Goal: Task Accomplishment & Management: Manage account settings

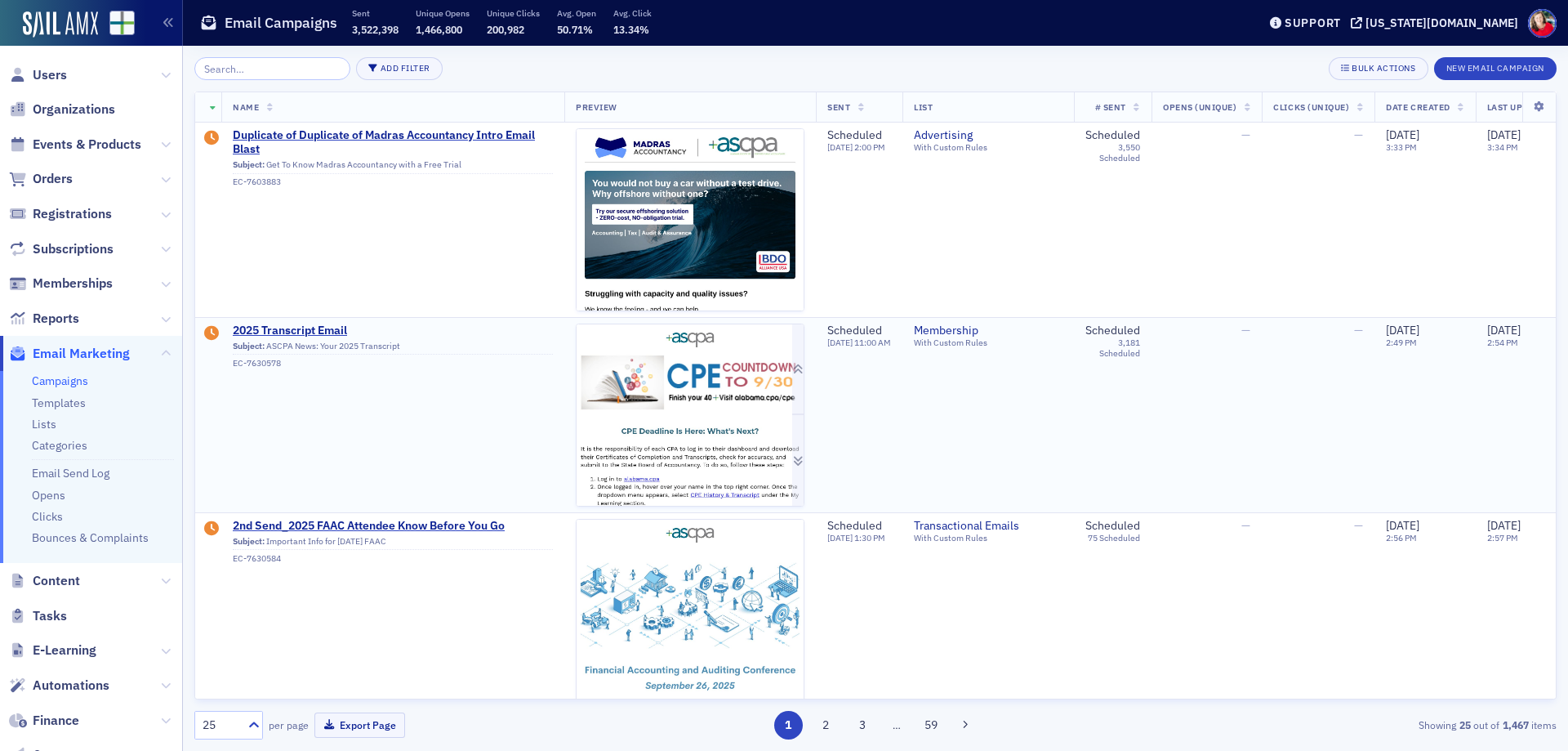
click at [703, 422] on img at bounding box center [690, 572] width 227 height 496
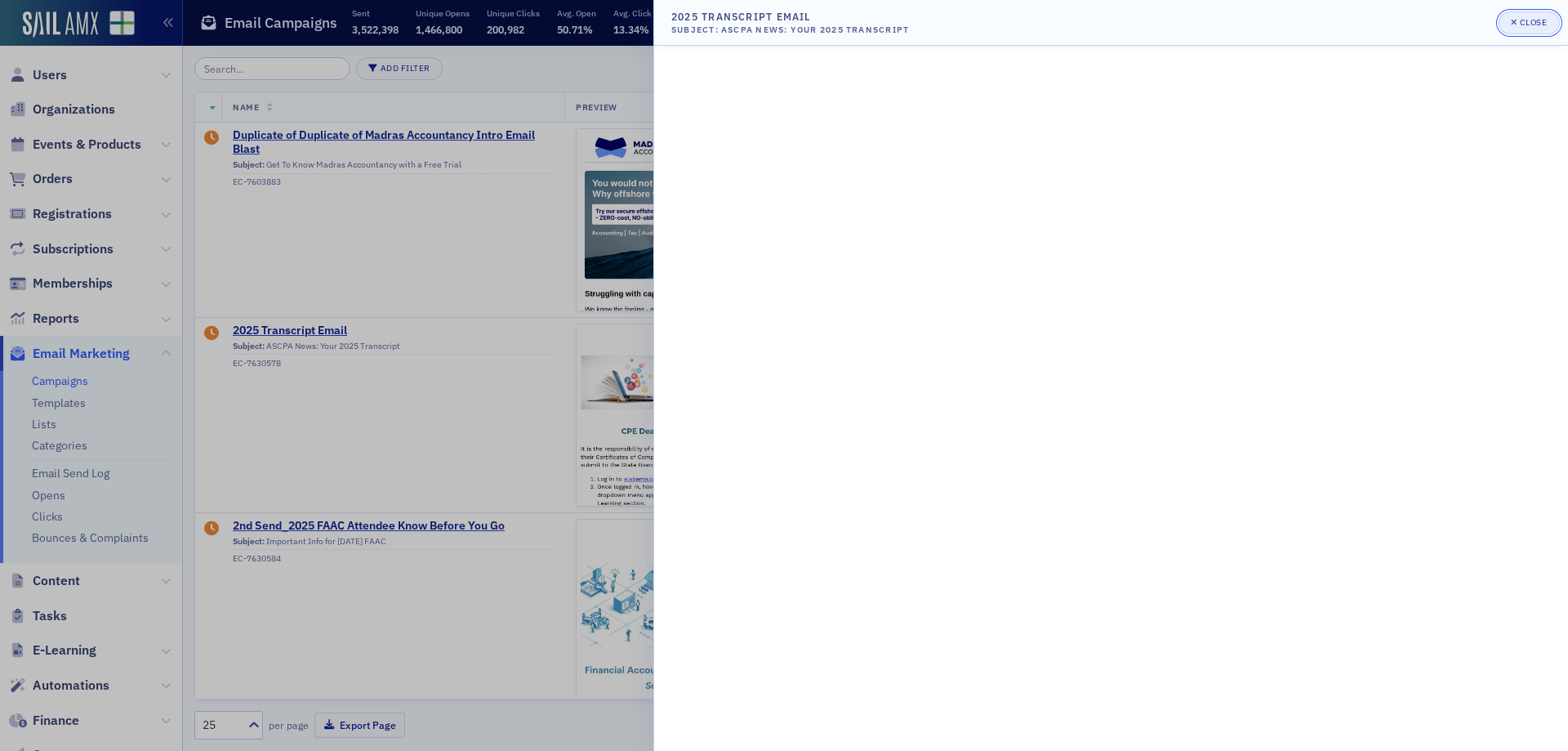
click at [1533, 25] on div "Close" at bounding box center [1535, 22] width 28 height 9
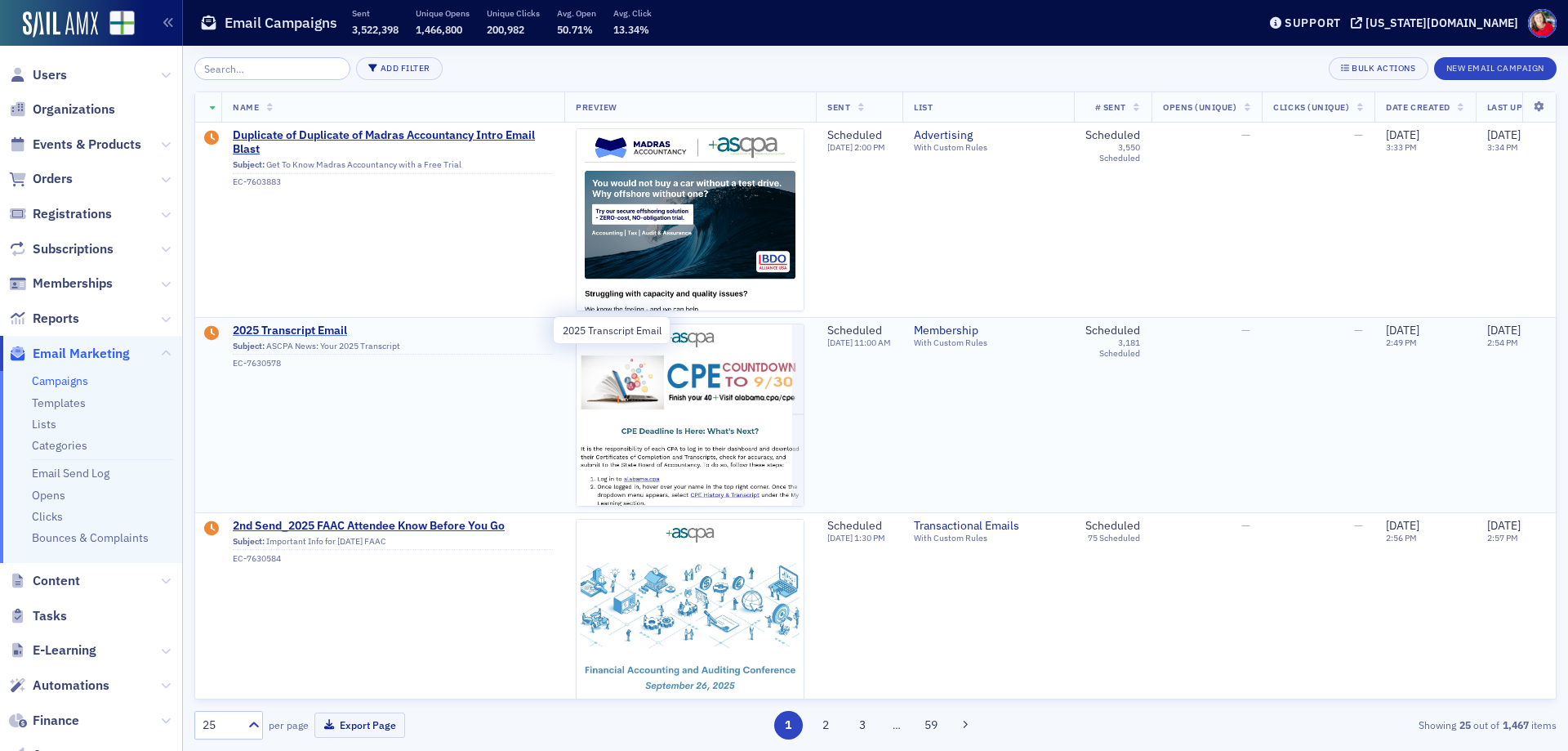
click at [280, 333] on span "2025 Transcript Email" at bounding box center [392, 330] width 320 height 15
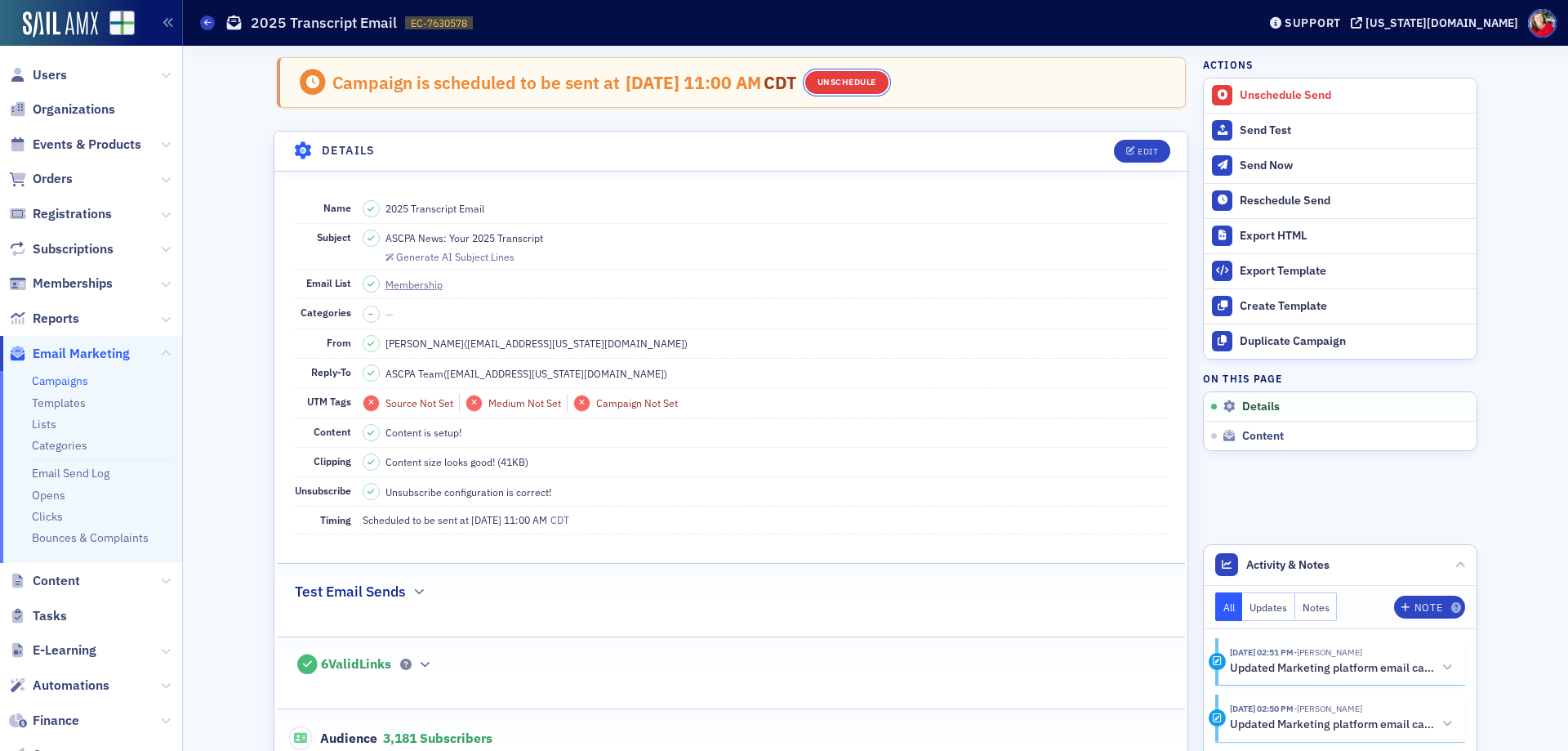
click at [860, 79] on button "Unschedule" at bounding box center [846, 83] width 83 height 23
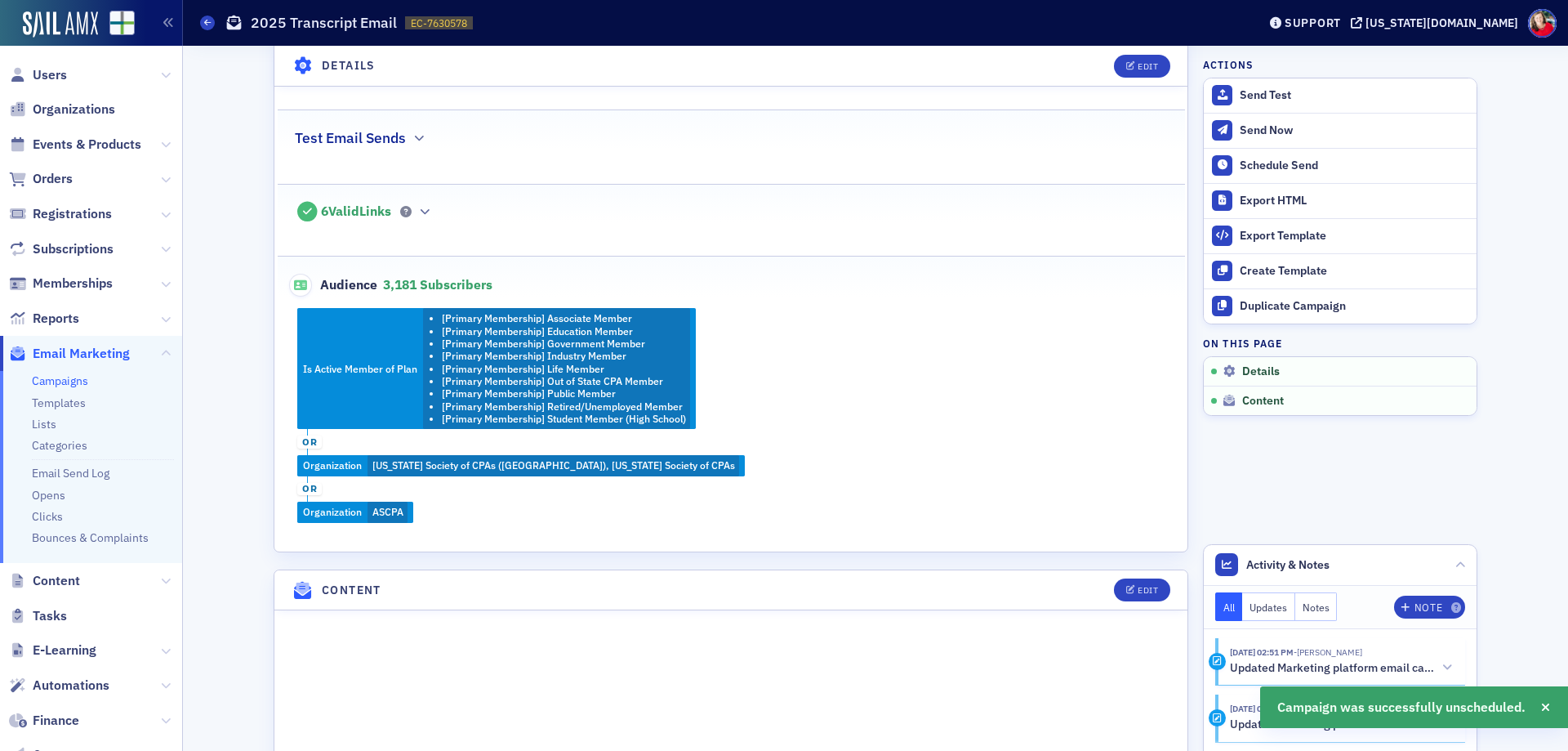
scroll to position [408, 0]
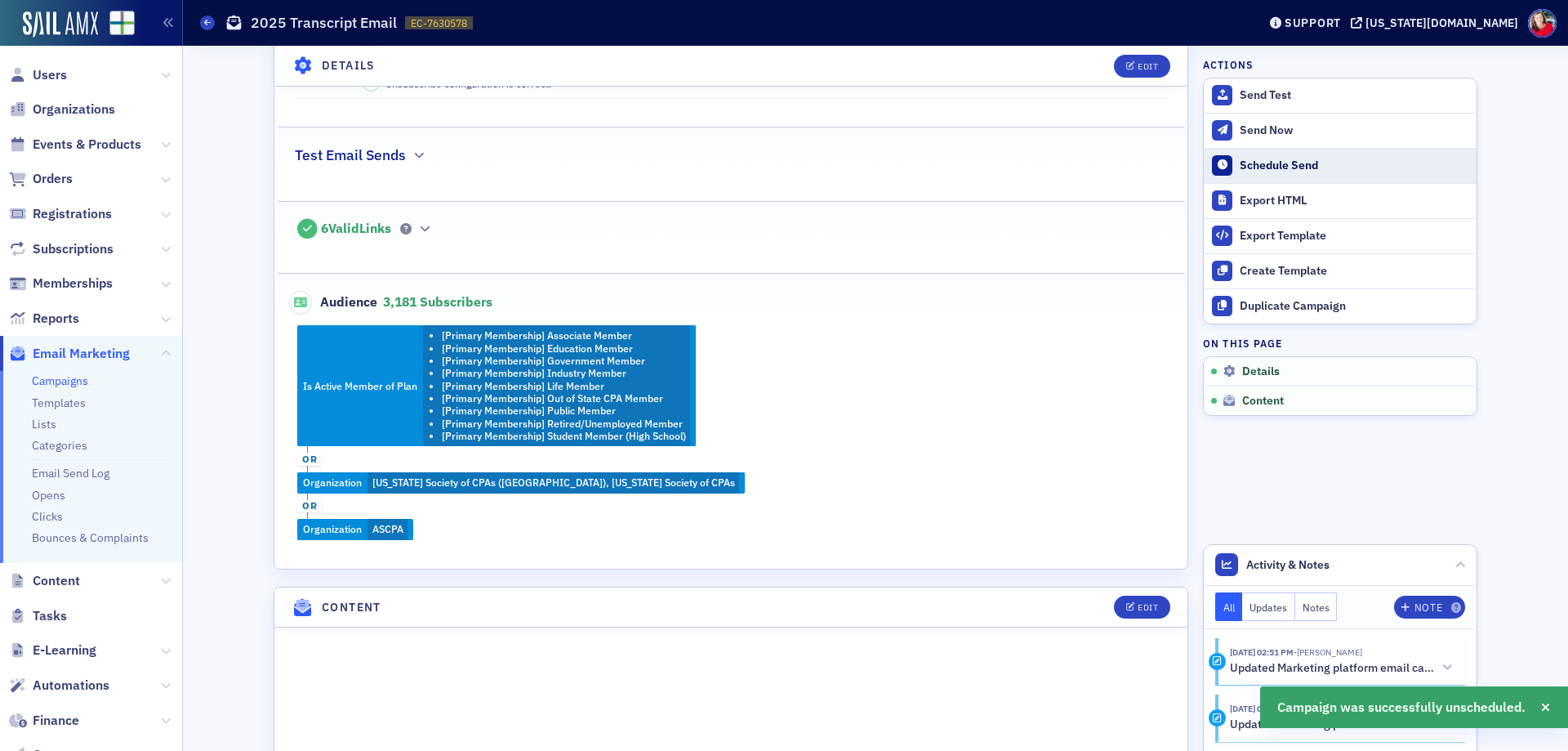
click at [1270, 162] on div "Schedule Send" at bounding box center [1354, 166] width 229 height 15
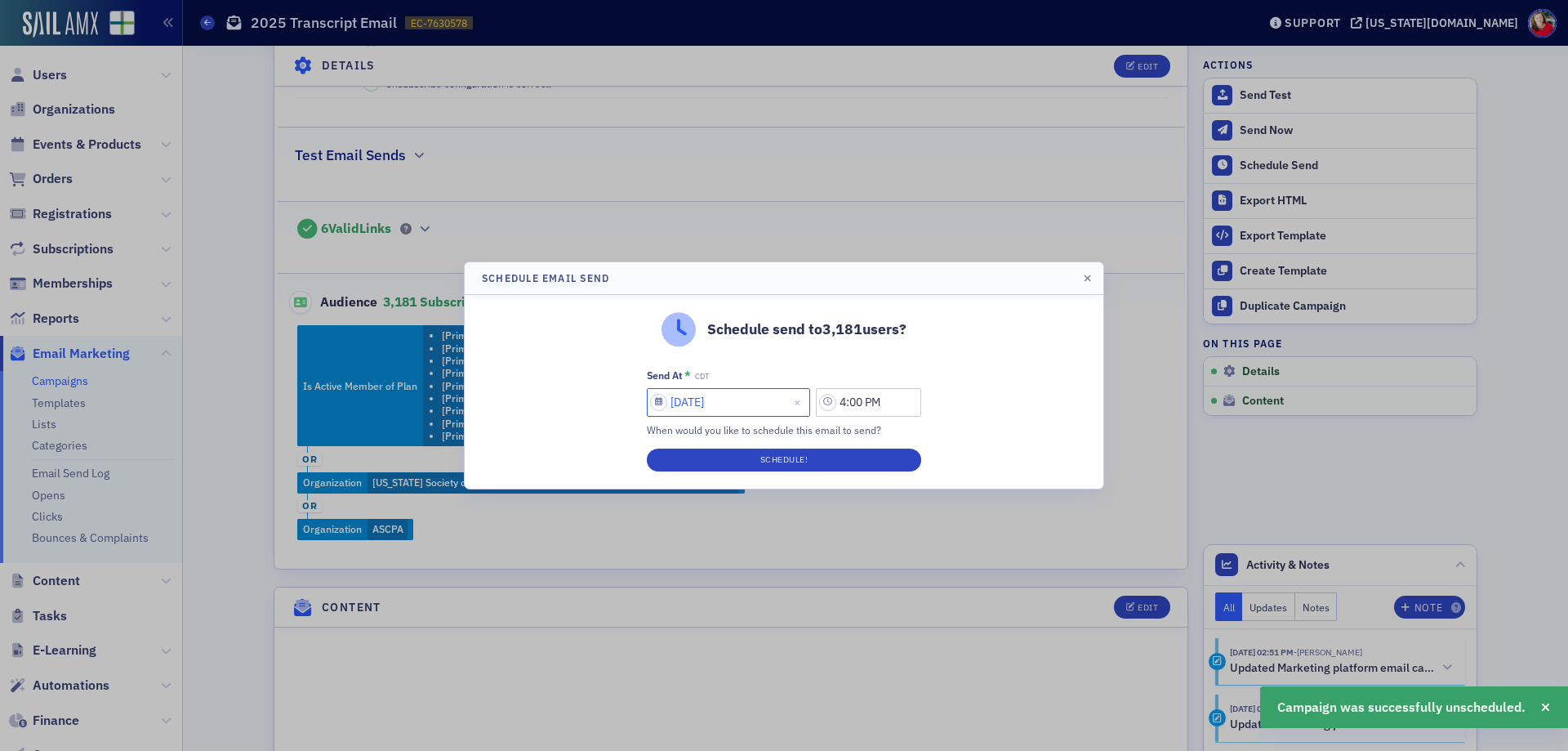
click at [724, 401] on input "[DATE]" at bounding box center [729, 402] width 163 height 29
select select "8"
select select "2025"
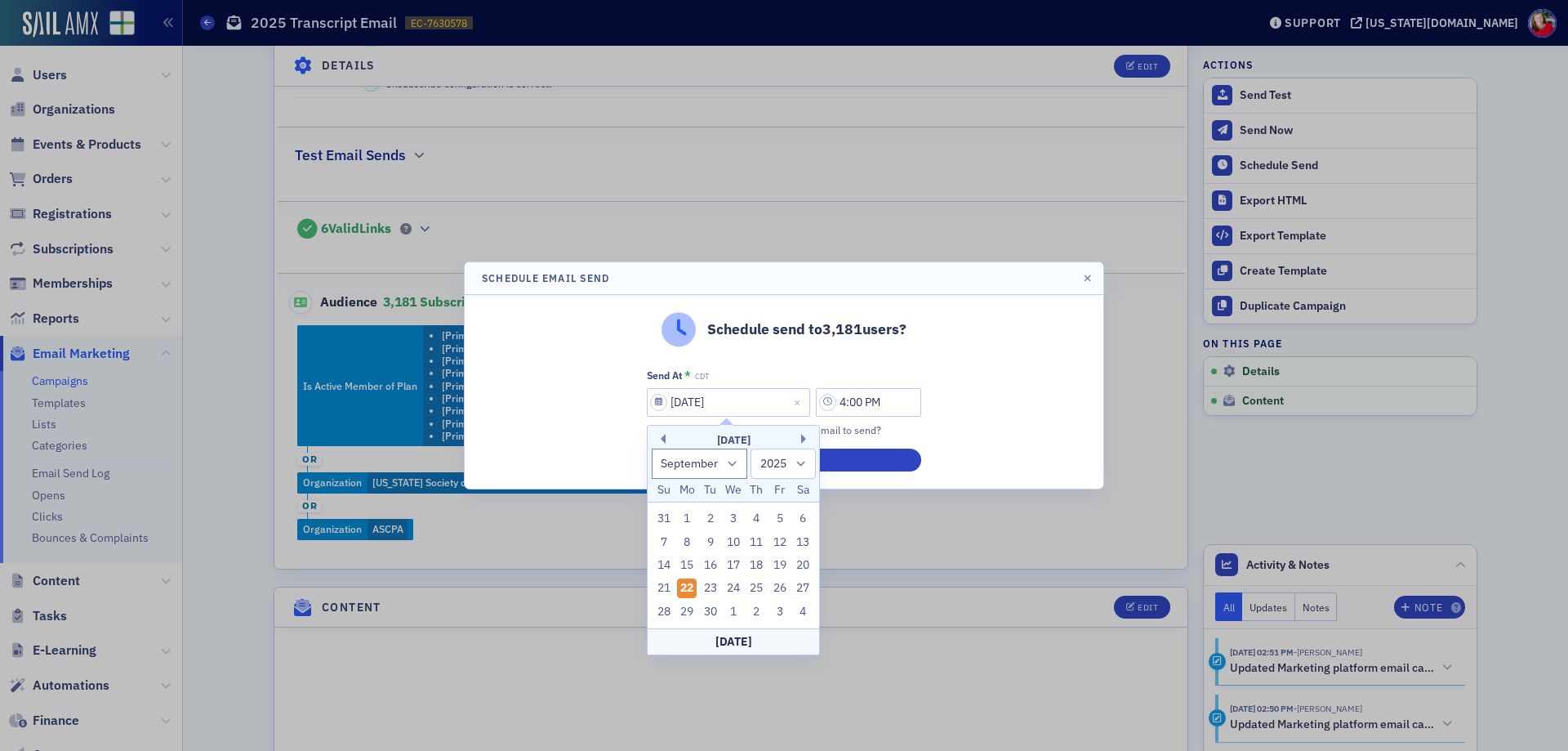
click at [735, 608] on div "1" at bounding box center [733, 612] width 19 height 19
type input "[DATE]"
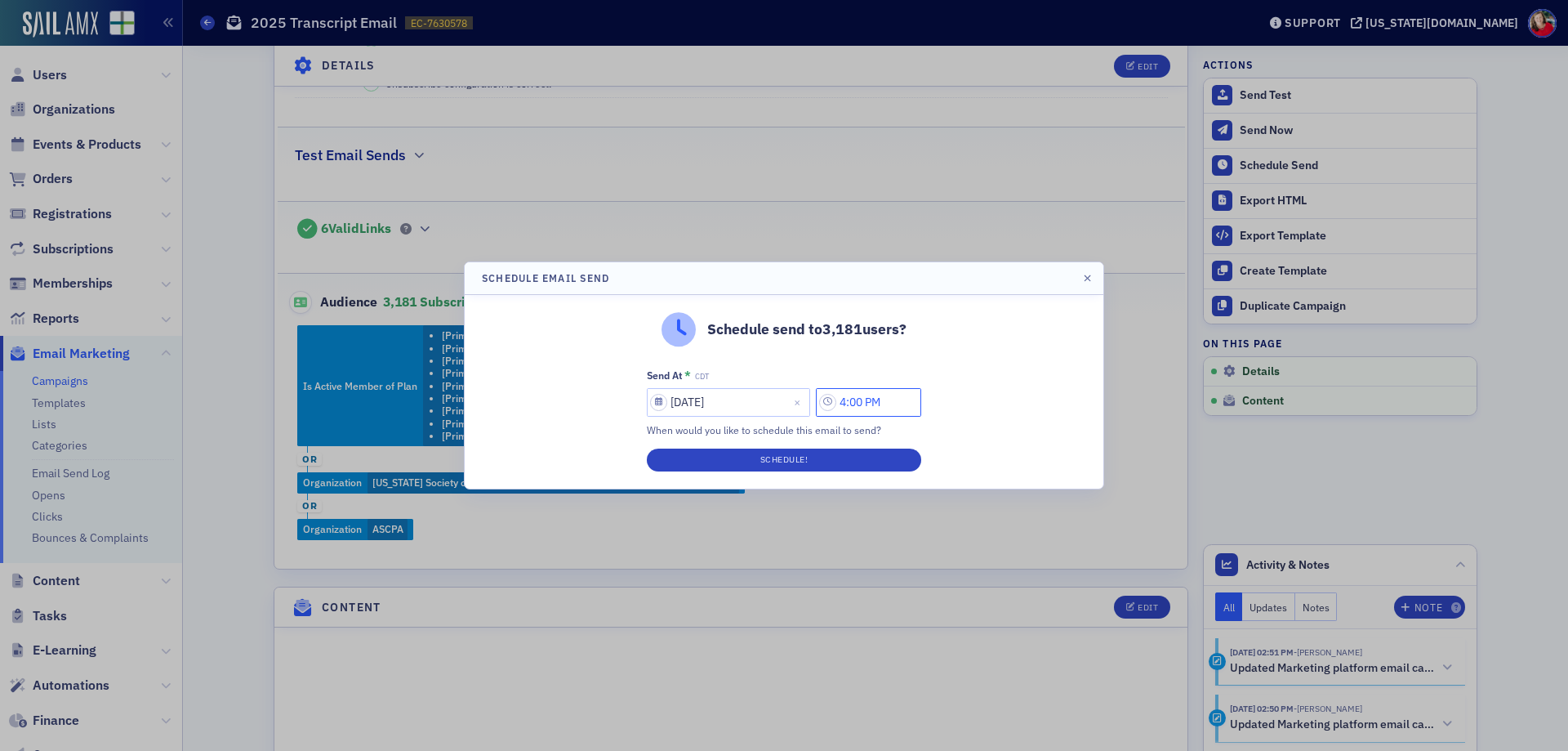
click at [852, 403] on input "4:00 PM" at bounding box center [869, 402] width 105 height 29
click at [673, 405] on icon at bounding box center [671, 403] width 10 height 6
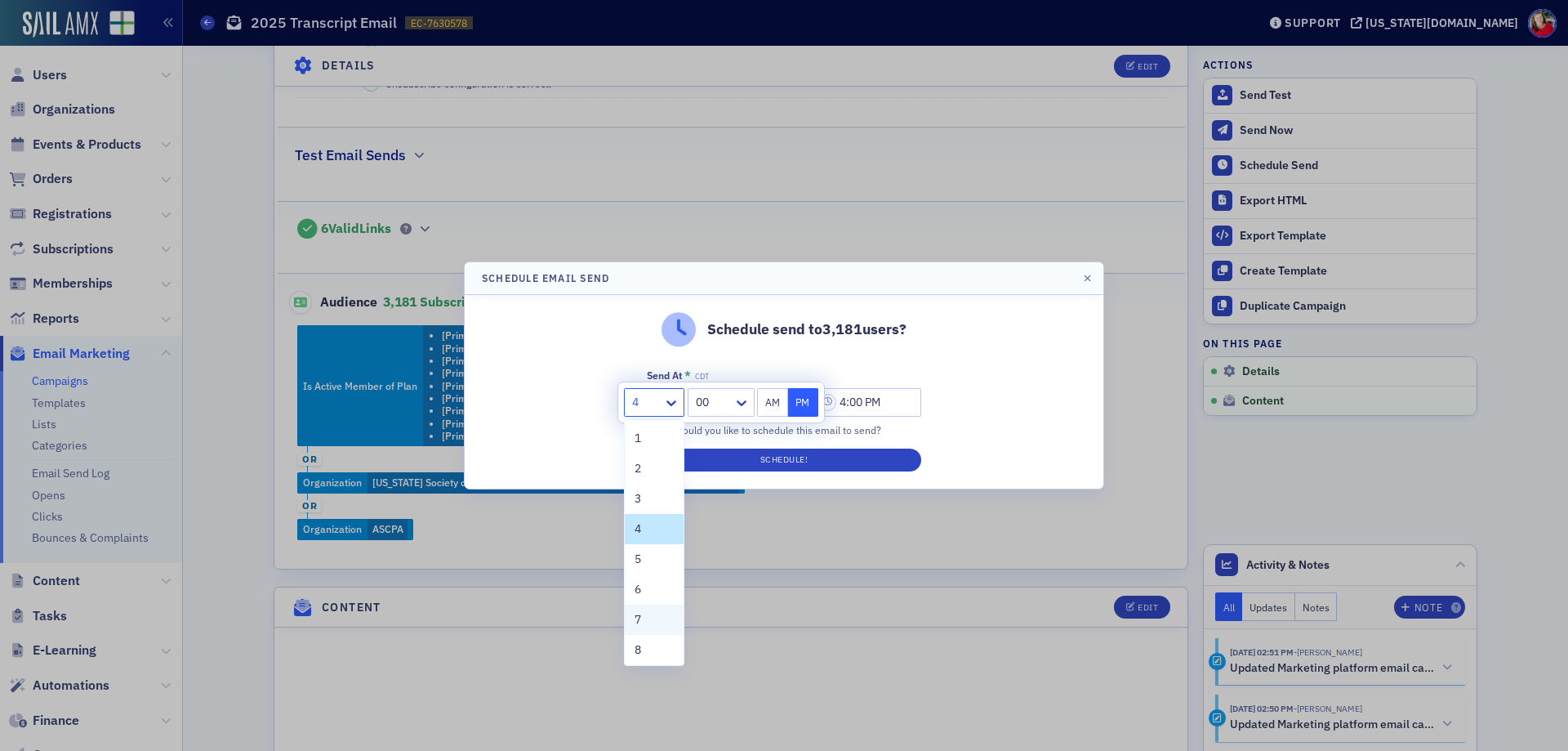
click at [645, 617] on div "7" at bounding box center [654, 620] width 40 height 18
click at [720, 393] on div at bounding box center [713, 402] width 38 height 20
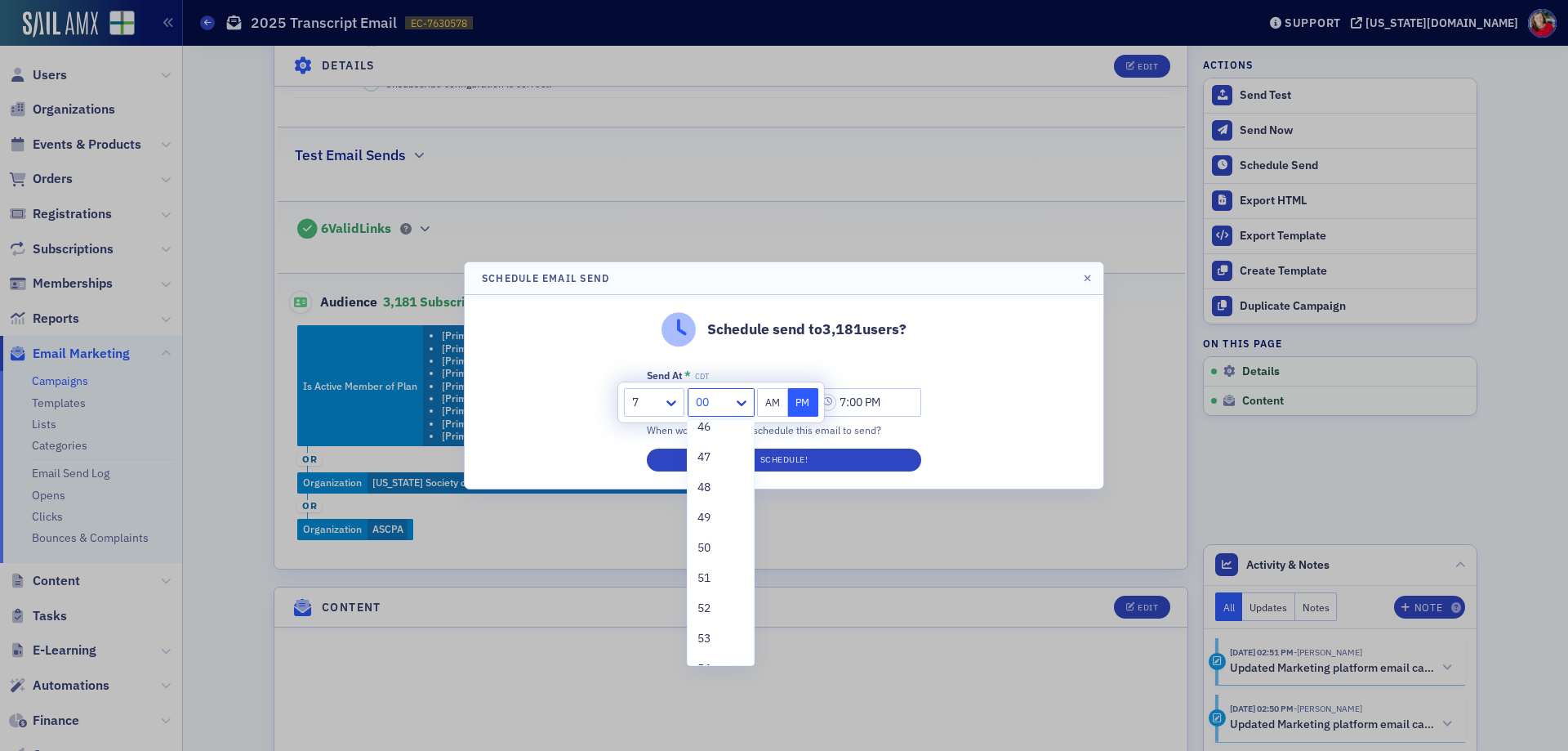
scroll to position [1308, 0]
click at [708, 495] on span "45" at bounding box center [704, 492] width 13 height 18
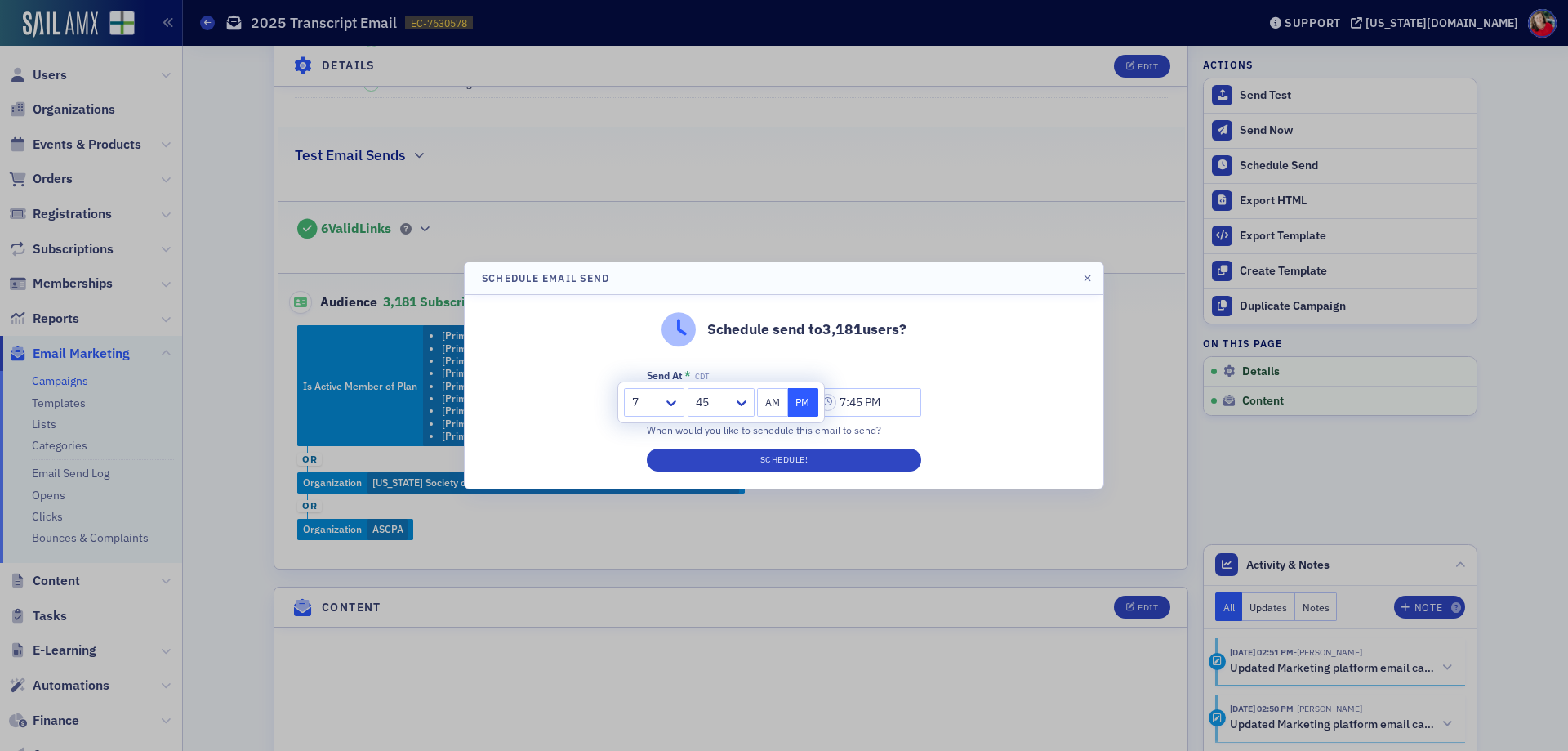
click at [769, 399] on button "AM" at bounding box center [773, 402] width 31 height 29
type input "7:45 AM"
click at [795, 462] on button "Schedule!" at bounding box center [784, 460] width 275 height 23
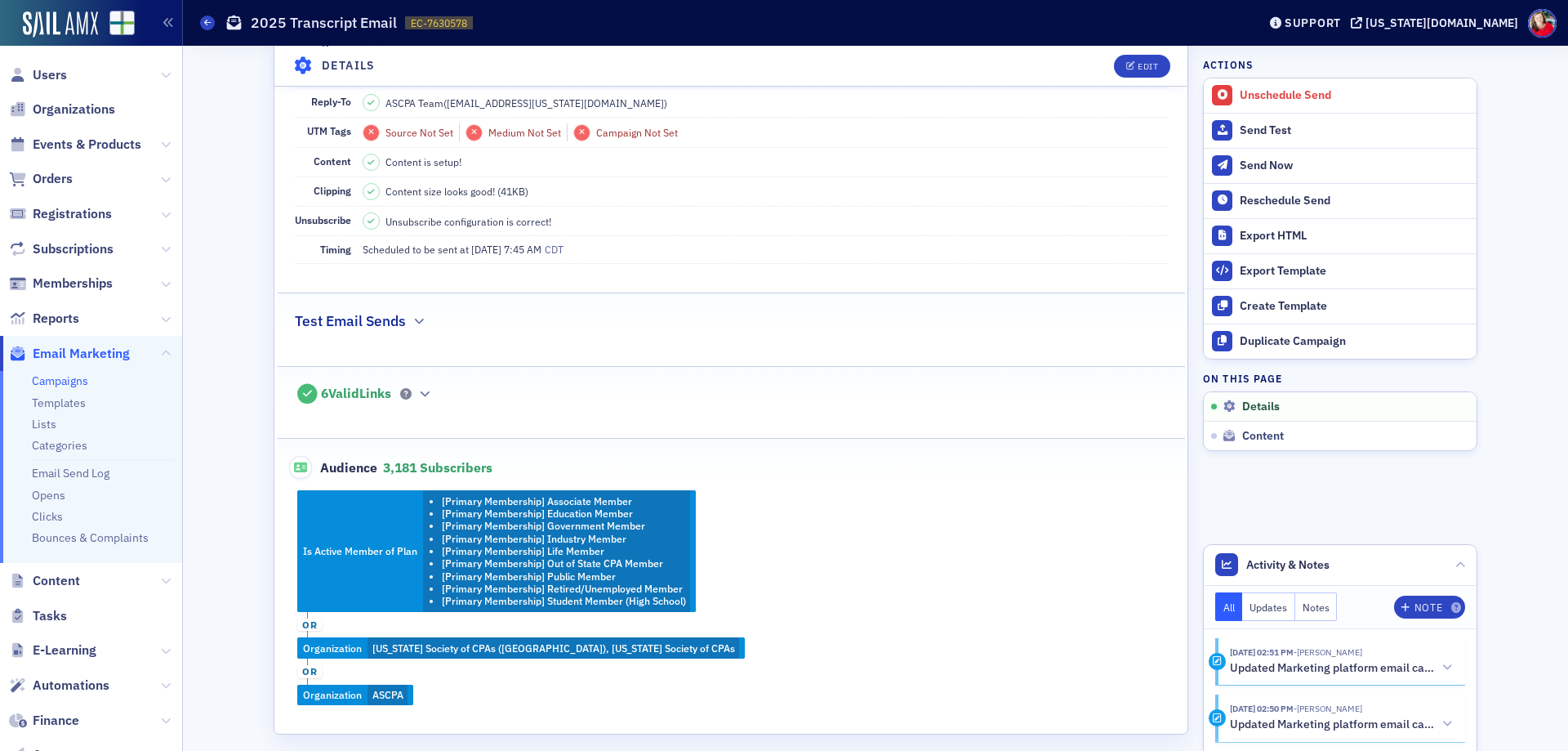
scroll to position [245, 0]
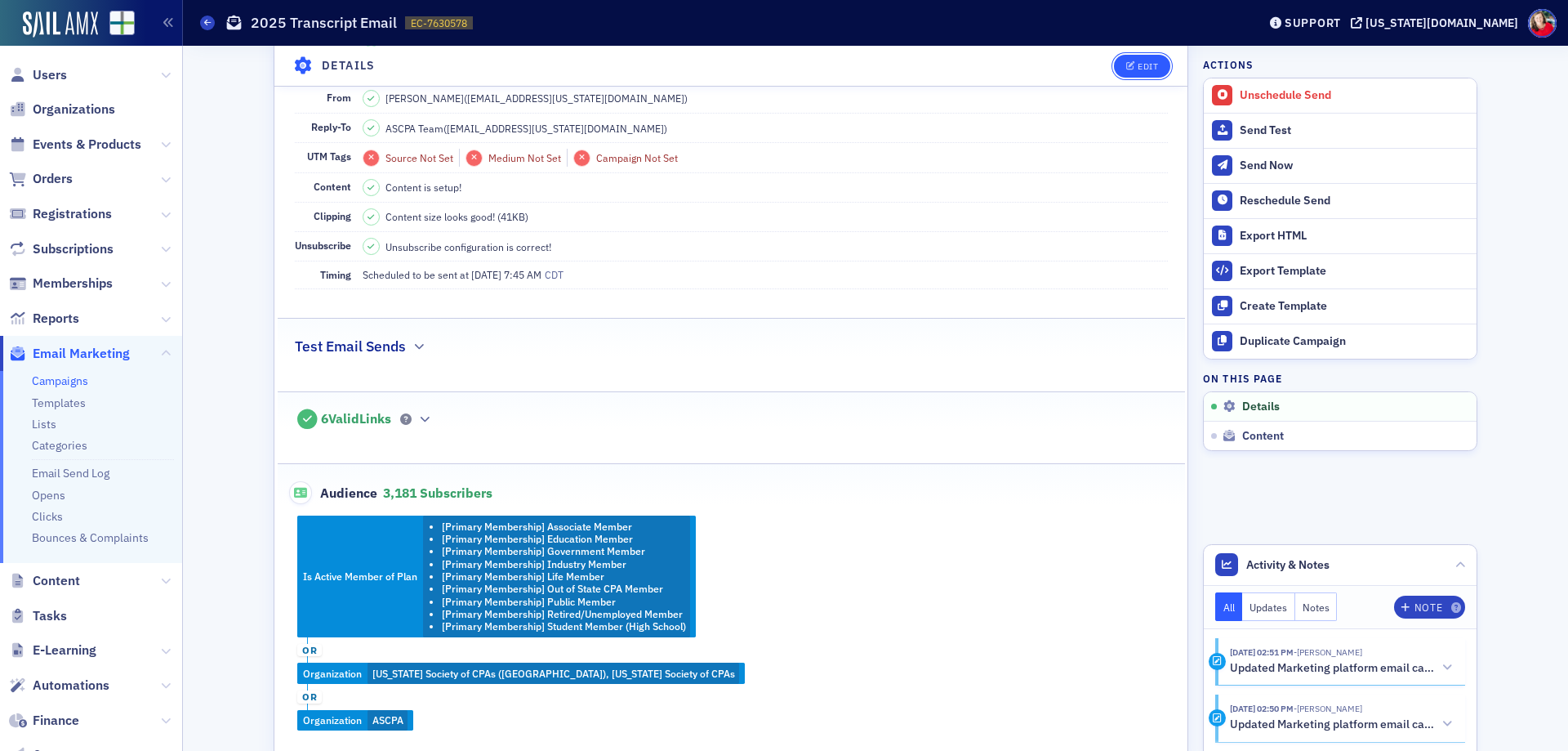
click at [1128, 72] on button "Edit" at bounding box center [1142, 65] width 56 height 23
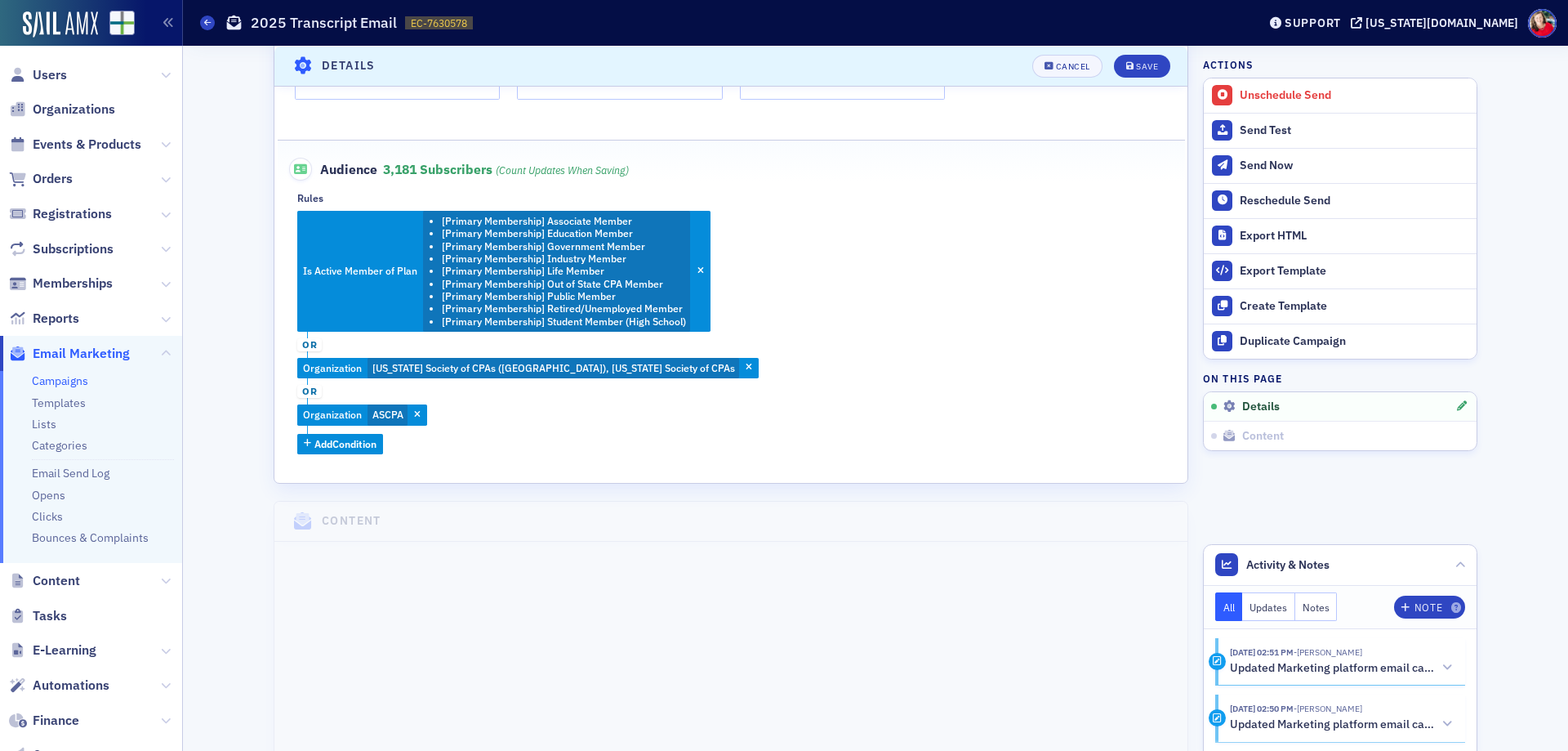
scroll to position [567, 0]
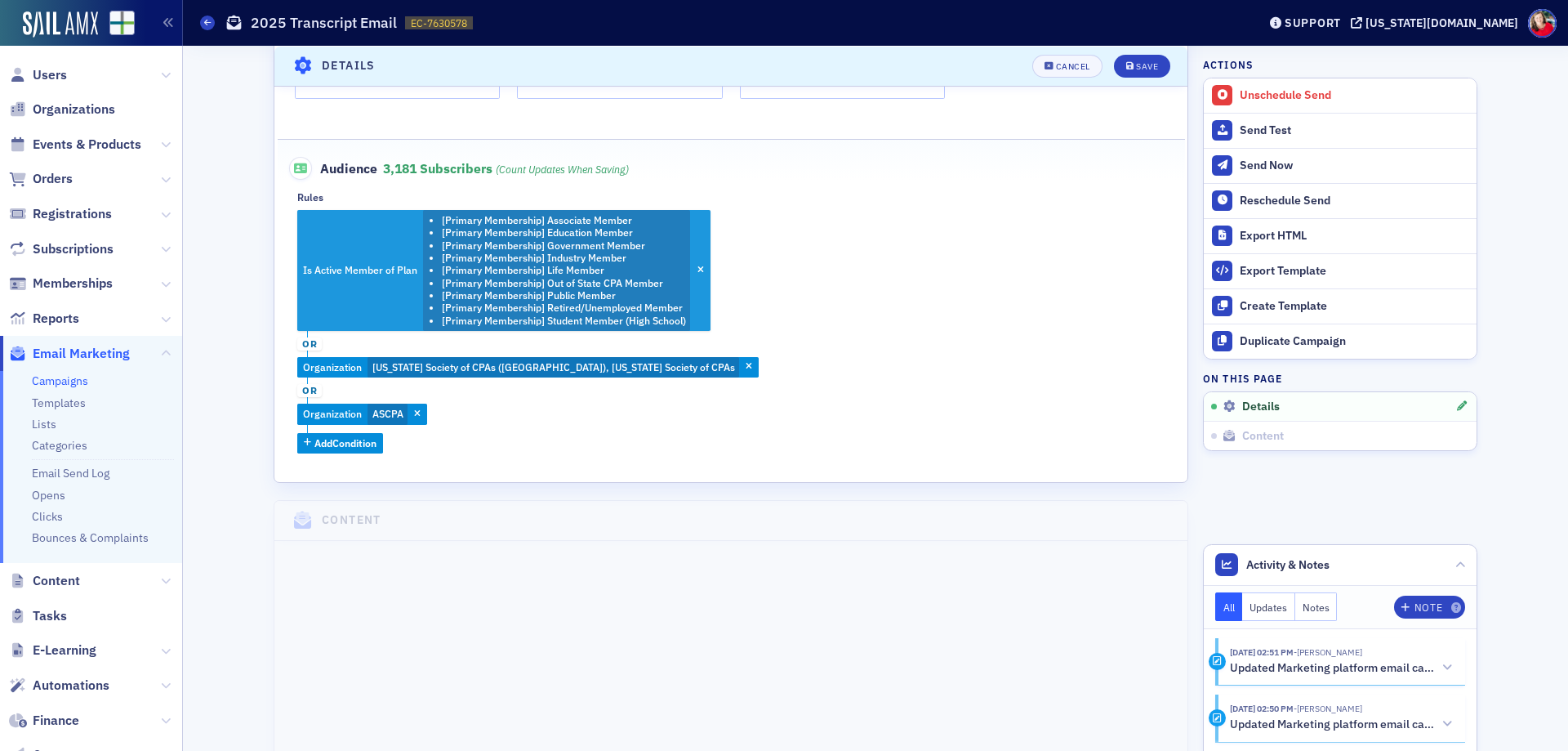
click at [635, 278] on li "[Primary Membership] Out of State CPA Member" at bounding box center [564, 283] width 244 height 12
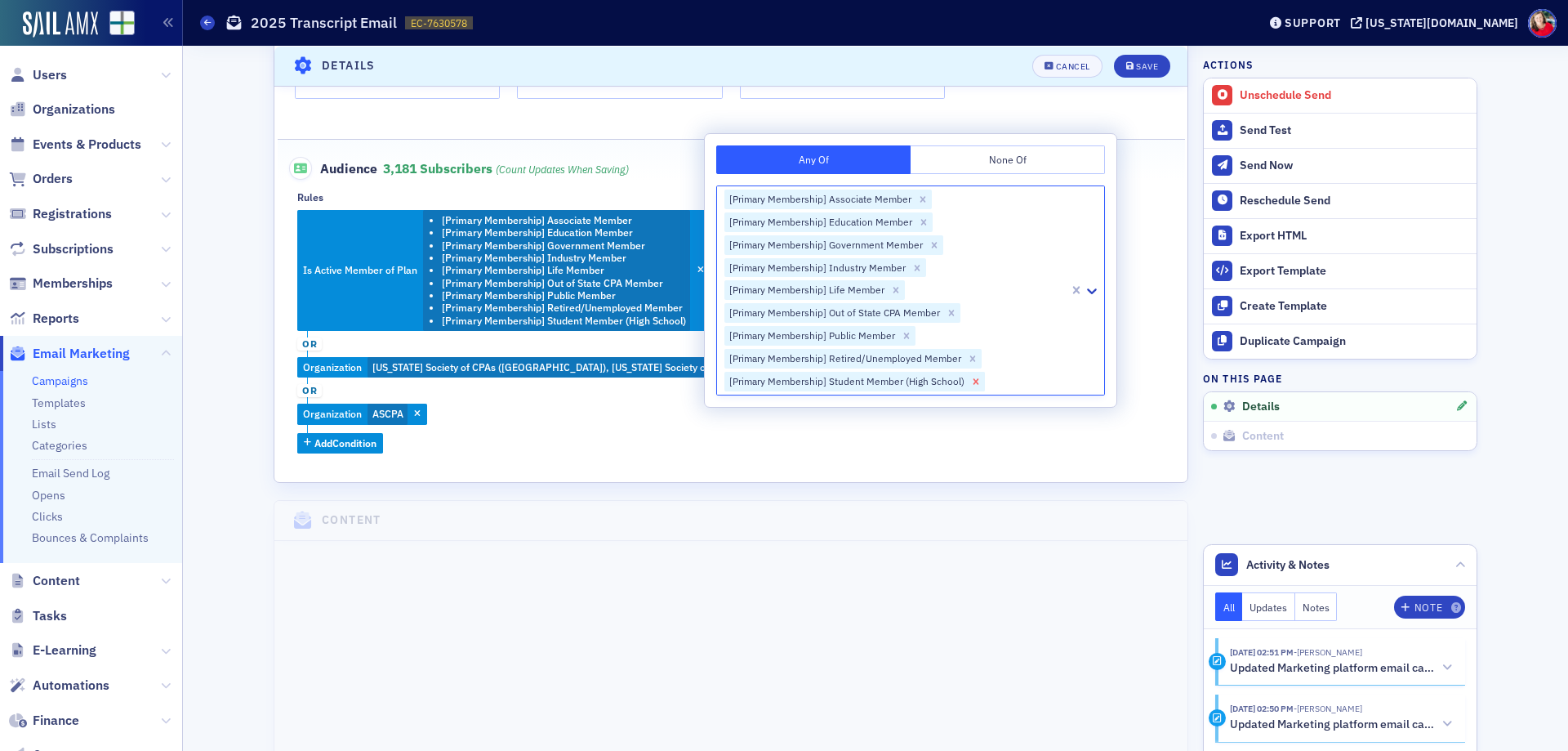
click at [971, 384] on icon "Remove [Primary Membership] Student Member (High School)" at bounding box center [975, 381] width 11 height 11
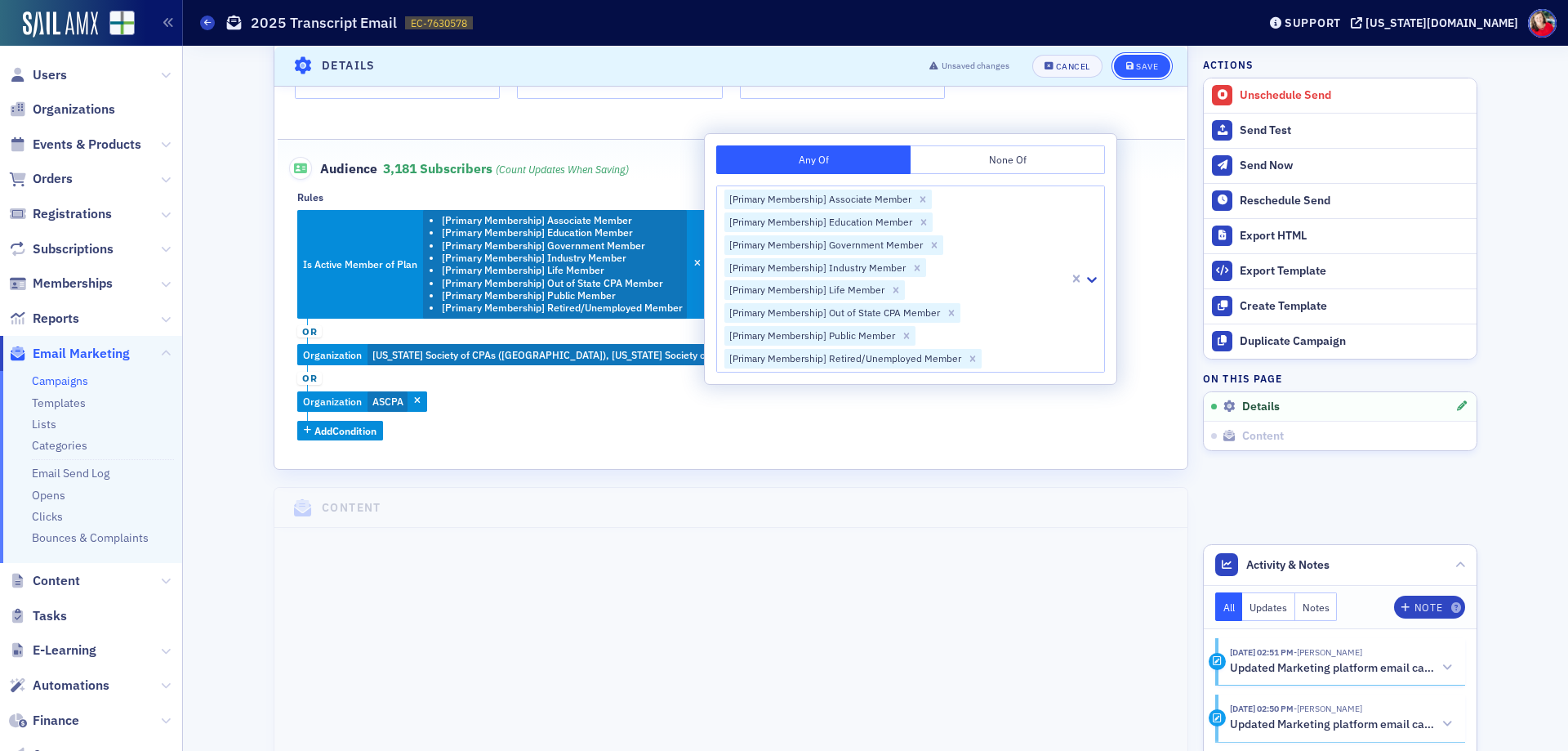
click at [1144, 65] on div "Save" at bounding box center [1147, 66] width 22 height 9
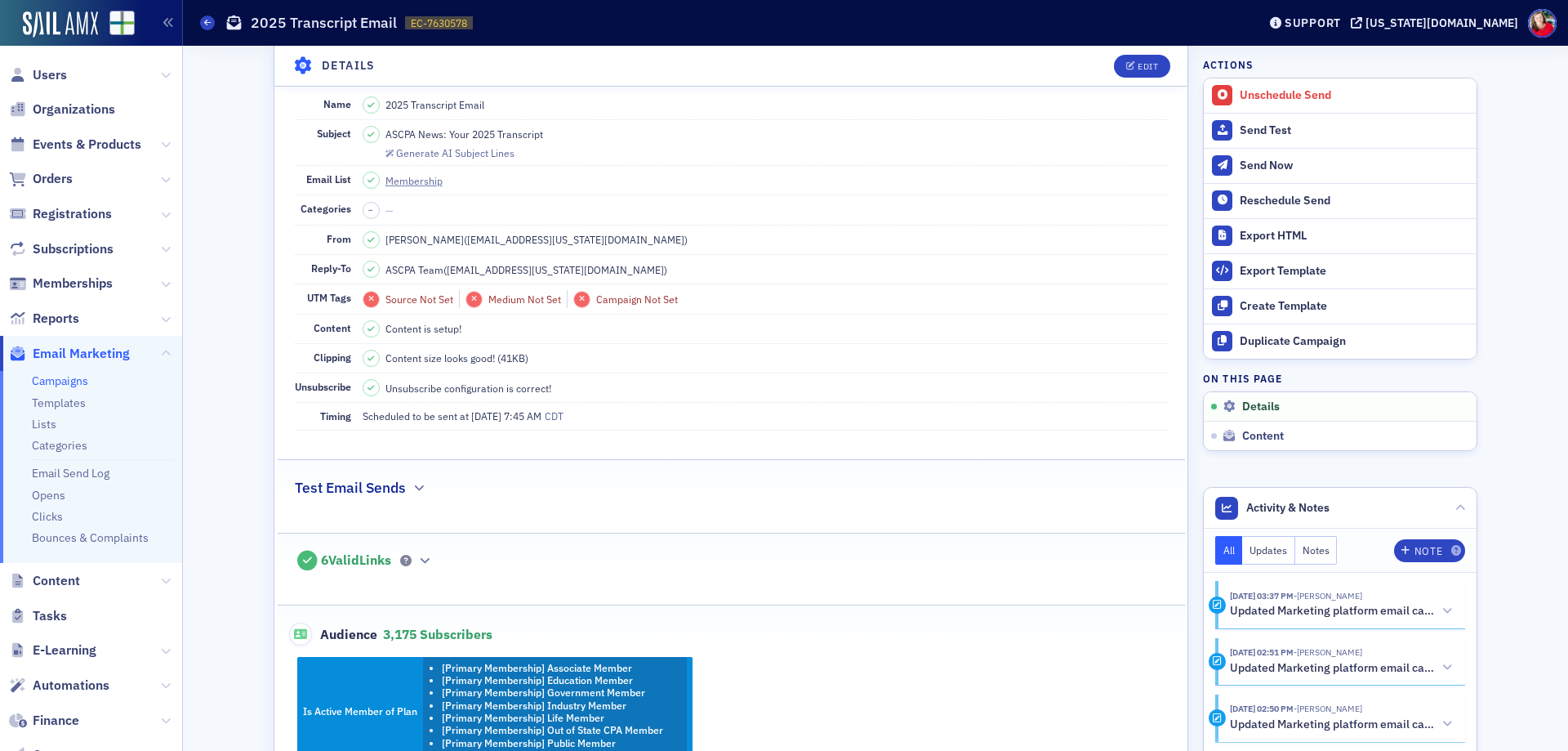
scroll to position [0, 0]
